Goal: Information Seeking & Learning: Learn about a topic

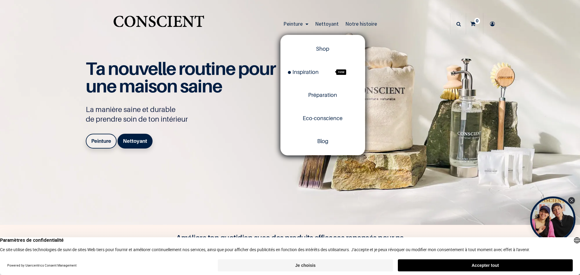
click at [291, 21] on span "Peinture" at bounding box center [292, 23] width 19 height 7
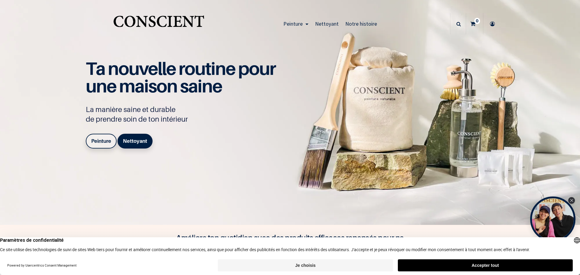
click at [96, 144] on b "Peinture" at bounding box center [101, 141] width 20 height 6
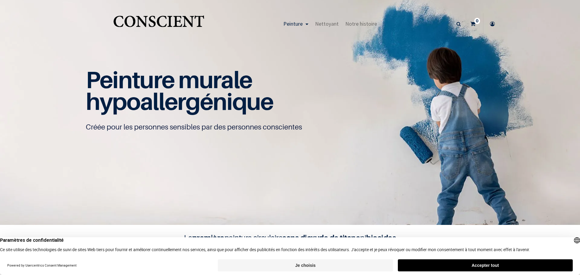
scroll to position [0, 0]
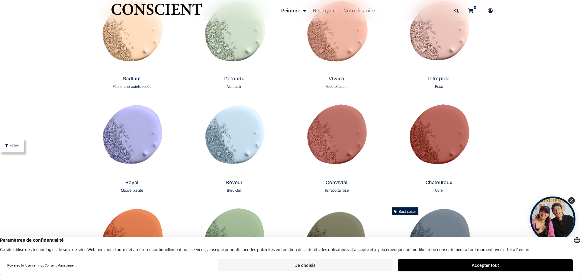
scroll to position [604, 0]
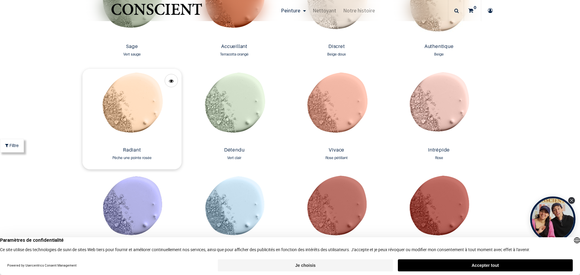
click at [129, 96] on img at bounding box center [131, 107] width 99 height 76
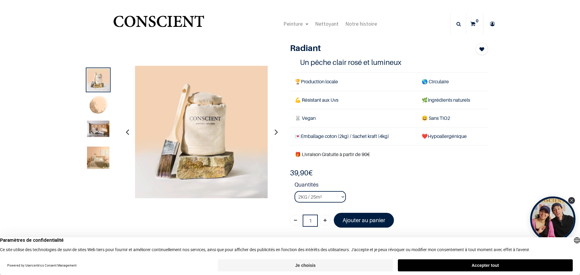
click at [103, 131] on img at bounding box center [98, 128] width 22 height 16
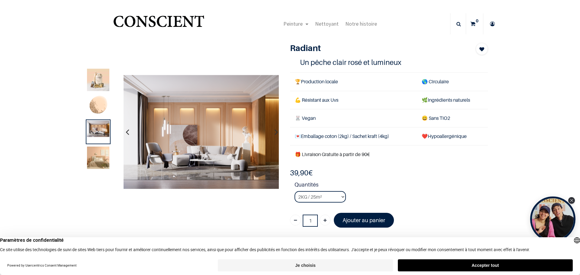
click at [98, 156] on img at bounding box center [98, 157] width 22 height 22
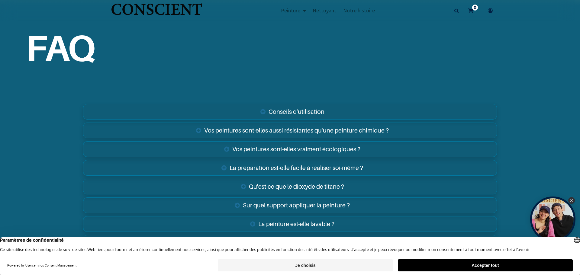
scroll to position [996, 0]
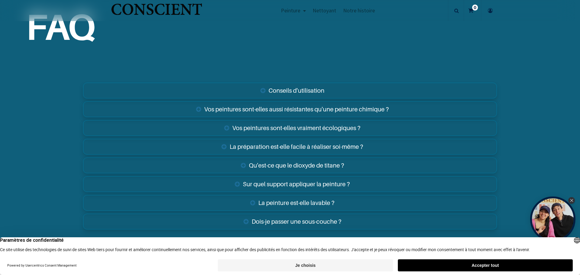
click at [212, 109] on link "Vos peintures sont-elles aussi résistantes qu'une peinture chimique ?" at bounding box center [290, 109] width 414 height 16
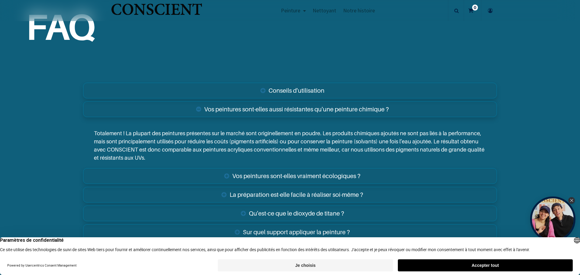
click at [212, 109] on link "Vos peintures sont-elles aussi résistantes qu'une peinture chimique ?" at bounding box center [290, 109] width 414 height 16
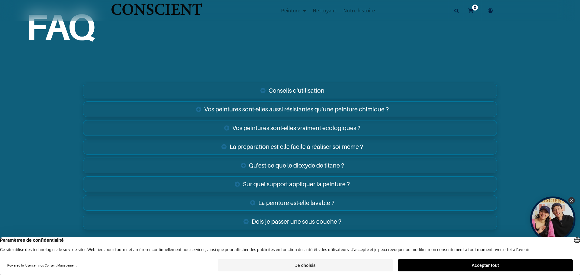
click at [248, 143] on link "La préparation est-elle facile à réaliser soi-même ?" at bounding box center [290, 147] width 414 height 16
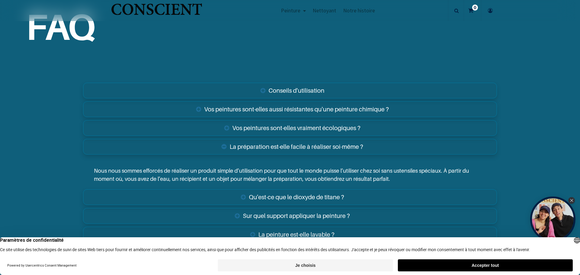
click at [245, 146] on link "La préparation est-elle facile à réaliser soi-même ?" at bounding box center [290, 147] width 414 height 16
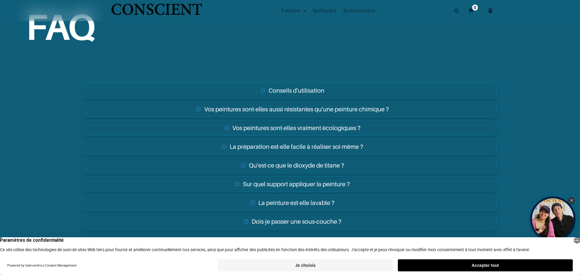
click at [256, 163] on link "Qu'est-ce que le dioxyde de titane ?" at bounding box center [290, 166] width 414 height 16
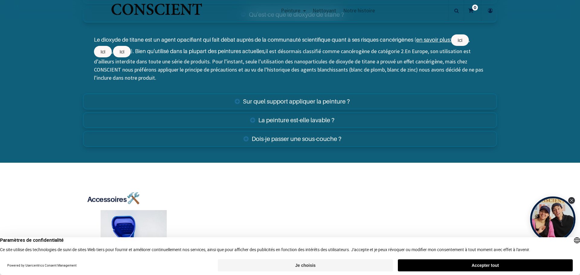
scroll to position [1087, 0]
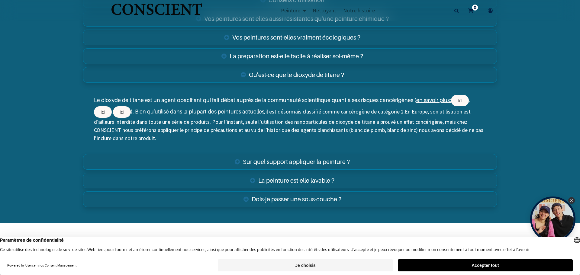
click at [306, 74] on link "Qu'est-ce que le dioxyde de titane ?" at bounding box center [290, 75] width 414 height 16
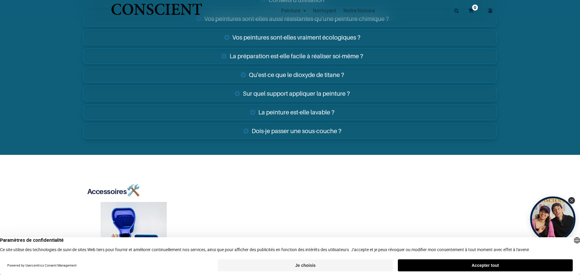
click at [283, 114] on link "La peinture est-elle lavable ?" at bounding box center [290, 112] width 414 height 16
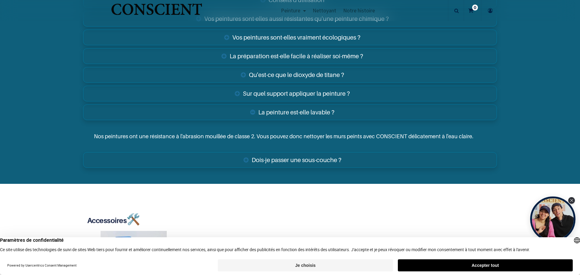
click at [283, 114] on link "La peinture est-elle lavable ?" at bounding box center [290, 112] width 414 height 16
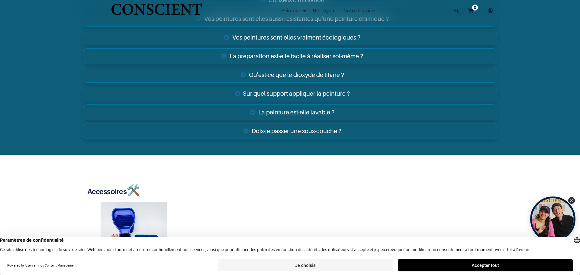
click at [278, 128] on link "Dois-je passer une sous-couche ?" at bounding box center [290, 131] width 414 height 16
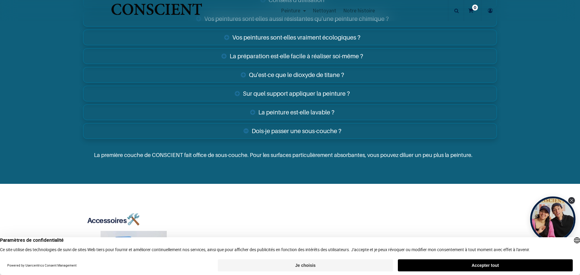
click at [278, 128] on link "Dois-je passer une sous-couche ?" at bounding box center [290, 131] width 414 height 16
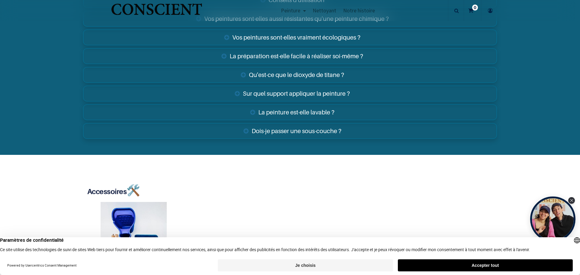
click at [279, 95] on link "Sur quel support appliquer la peinture ?" at bounding box center [290, 94] width 414 height 16
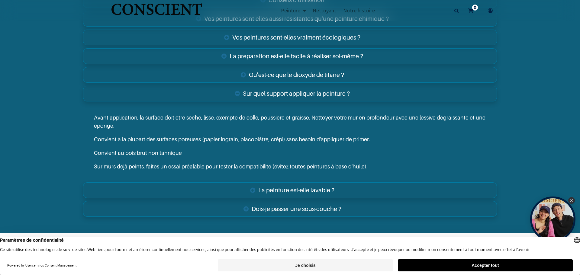
click at [277, 98] on link "Sur quel support appliquer la peinture ?" at bounding box center [290, 94] width 414 height 16
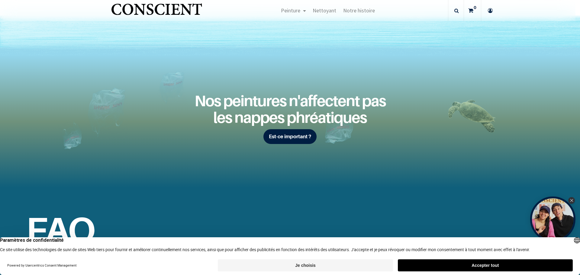
scroll to position [785, 0]
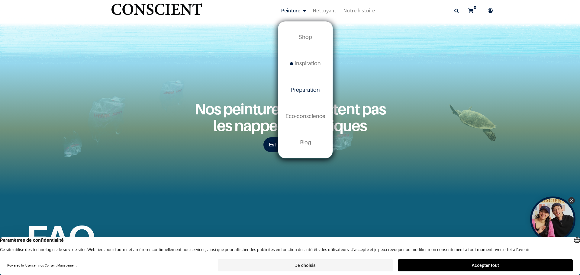
click at [303, 91] on span "Préparation" at bounding box center [305, 90] width 29 height 6
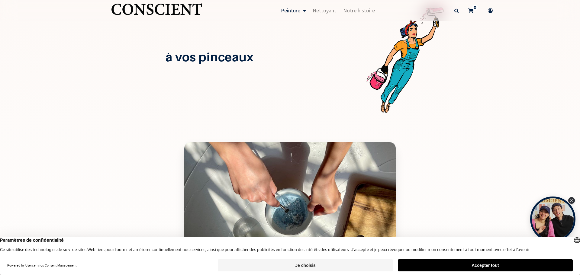
scroll to position [755, 0]
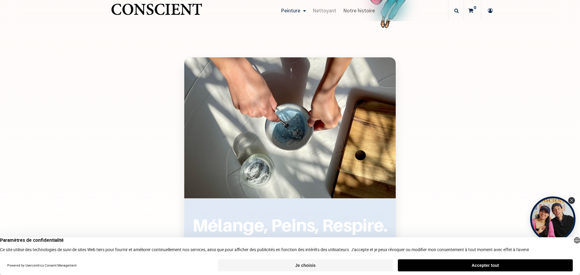
click at [366, 11] on span "Notre histoire" at bounding box center [359, 10] width 32 height 7
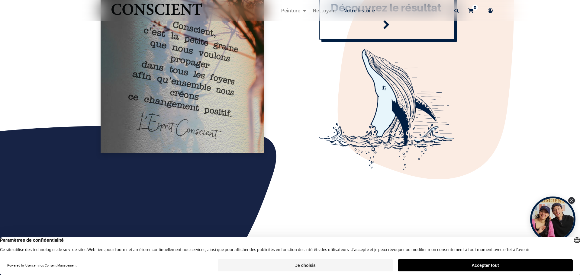
scroll to position [694, 0]
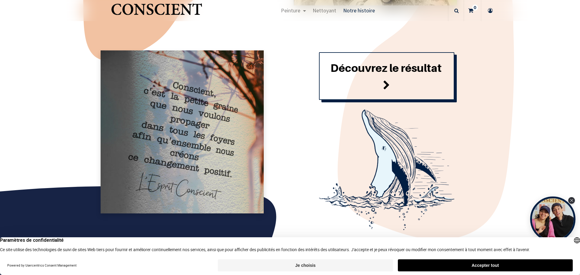
click at [387, 83] on span at bounding box center [386, 85] width 7 height 16
click at [385, 84] on span at bounding box center [386, 85] width 7 height 16
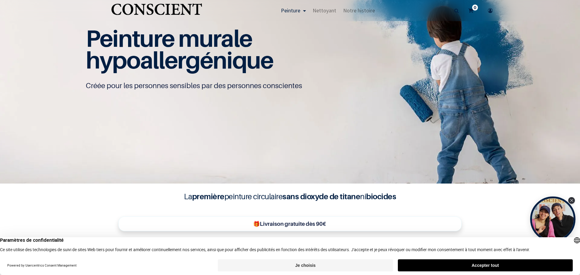
scroll to position [151, 0]
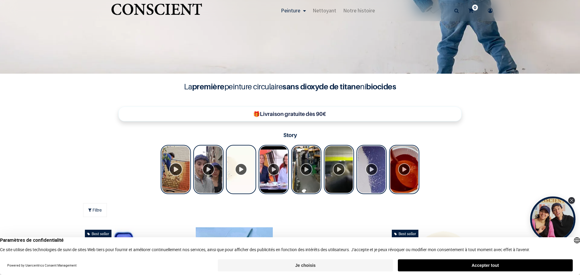
click at [177, 168] on div "Tolstoy Stories" at bounding box center [176, 169] width 30 height 49
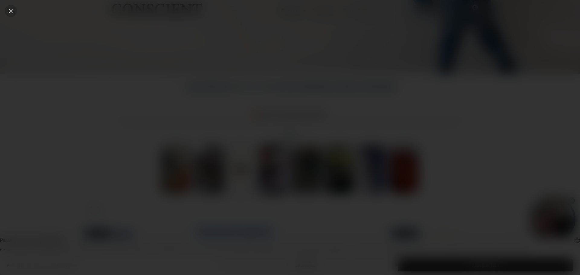
click at [8, 10] on icon "Close" at bounding box center [10, 10] width 5 height 5
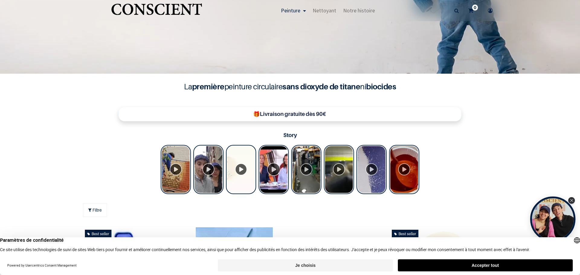
click at [271, 168] on div "Tolstoy Stories" at bounding box center [273, 169] width 30 height 49
